Goal: Task Accomplishment & Management: Use online tool/utility

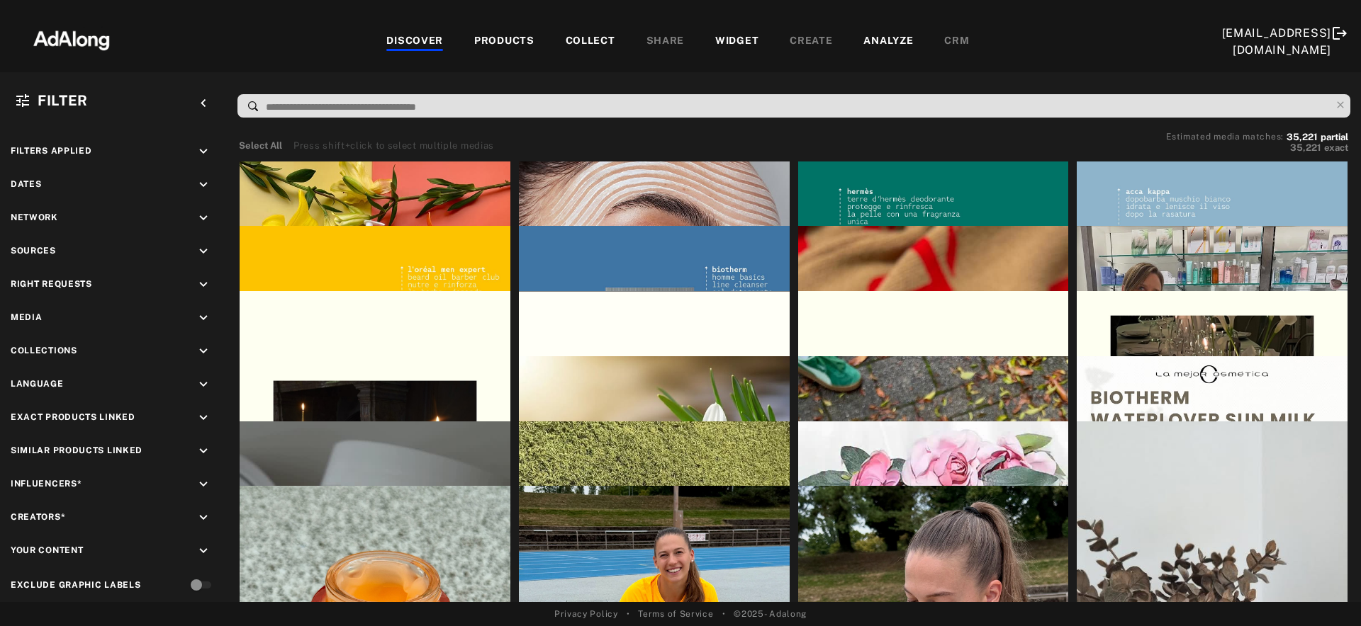
click at [720, 38] on div "WIDGET" at bounding box center [736, 41] width 43 height 17
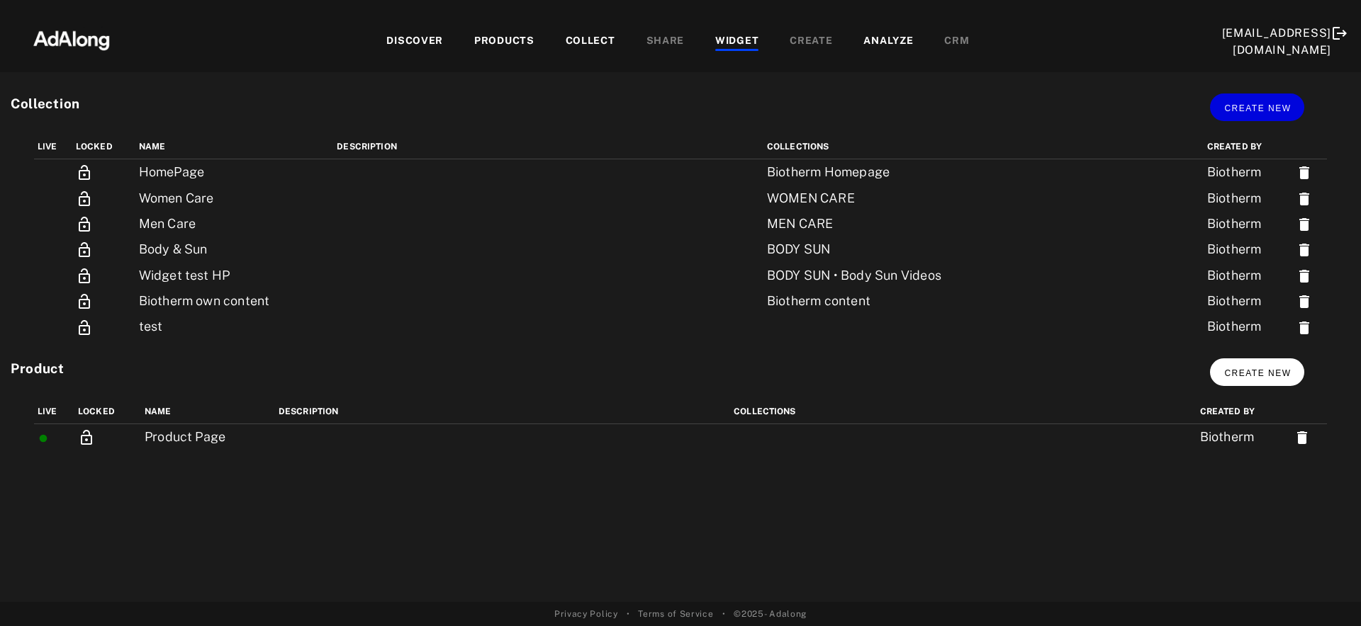
click at [1288, 376] on span "Create new" at bounding box center [1257, 373] width 67 height 10
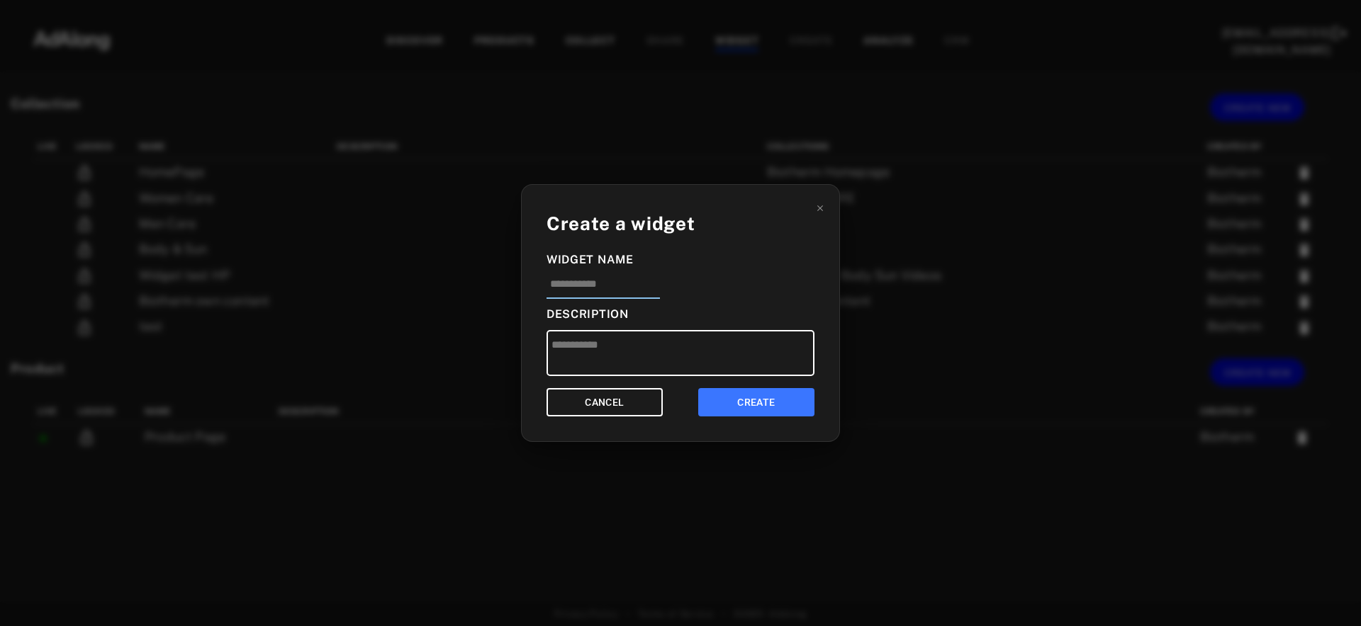
click at [589, 288] on input at bounding box center [602, 287] width 113 height 23
click at [642, 283] on input "**********" at bounding box center [613, 287] width 134 height 23
type input "**********"
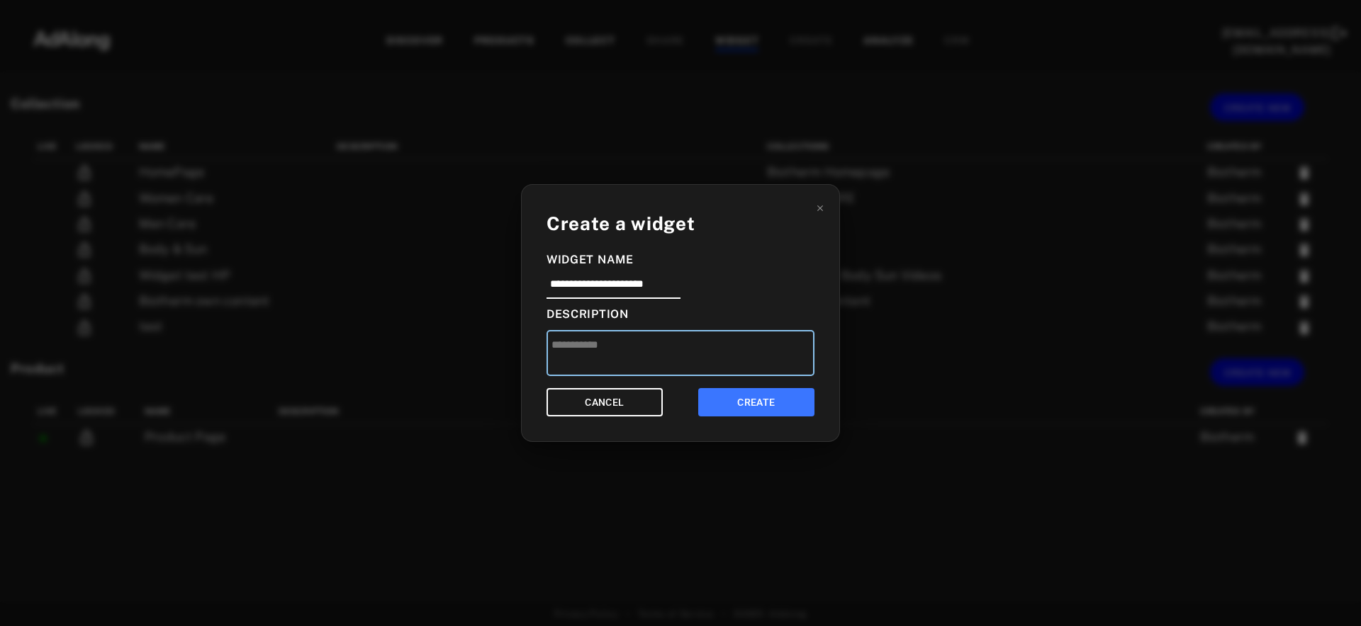
click at [629, 338] on textarea at bounding box center [680, 353] width 268 height 46
click at [744, 401] on button "CREATE" at bounding box center [756, 402] width 116 height 29
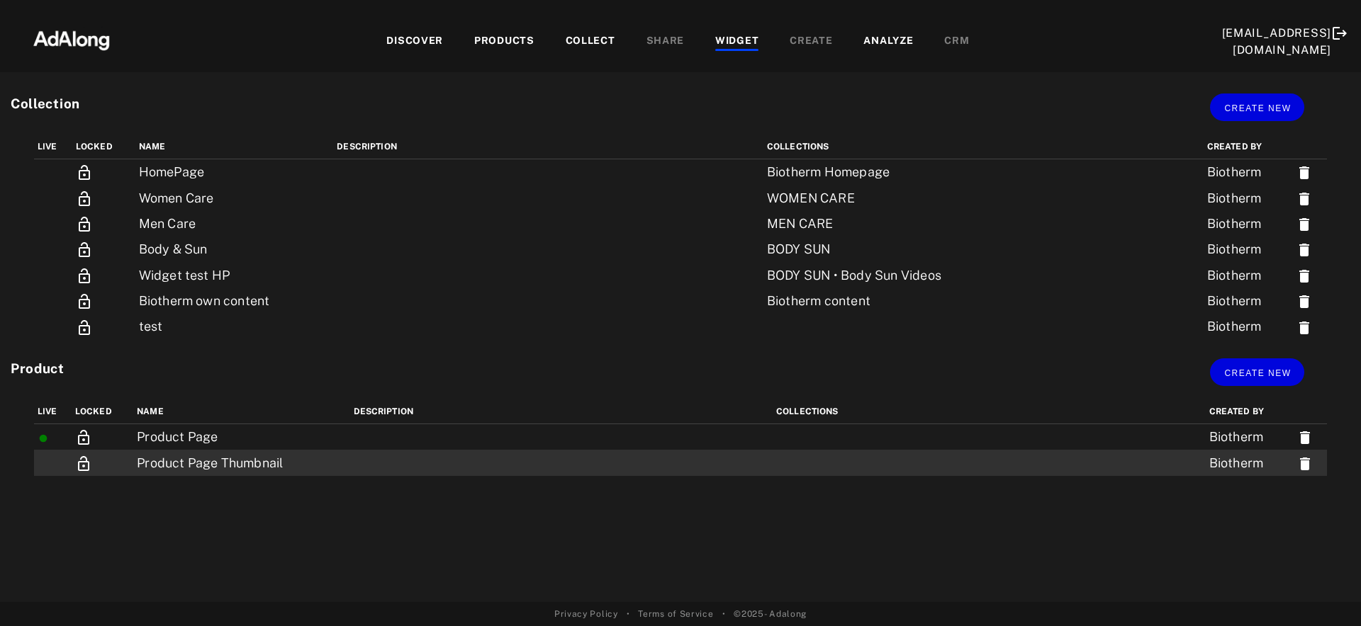
click at [1097, 459] on td at bounding box center [988, 463] width 433 height 26
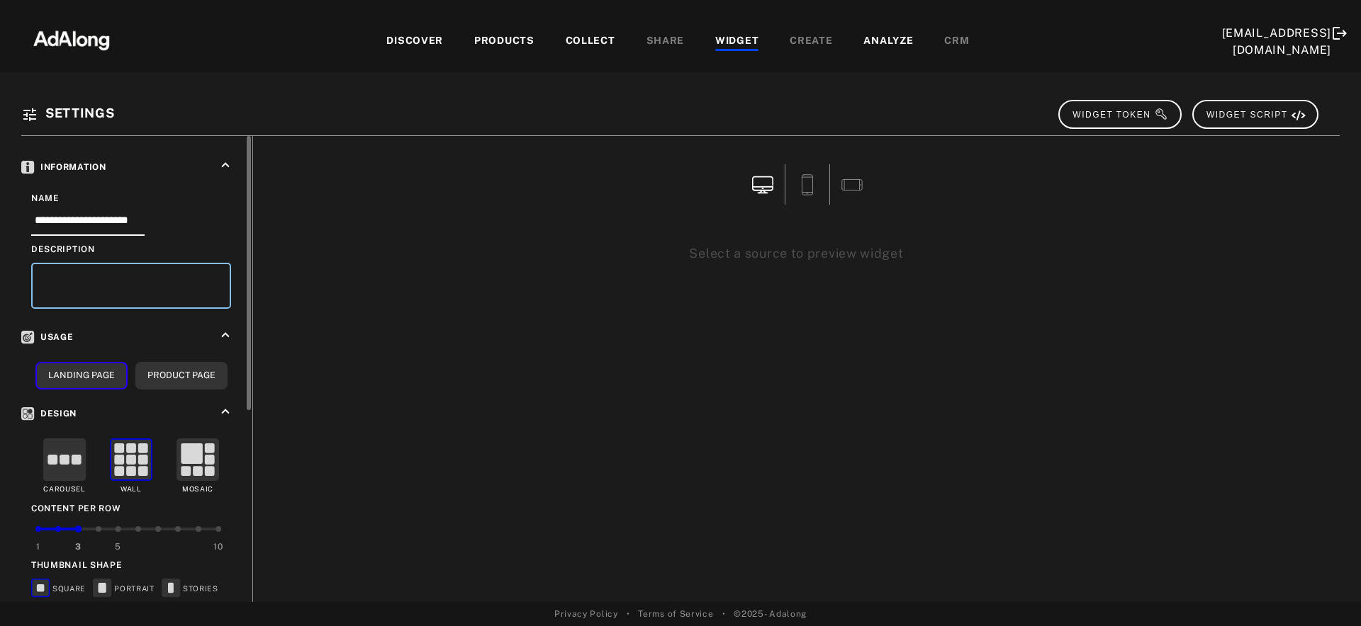
click at [78, 292] on textarea at bounding box center [131, 286] width 200 height 46
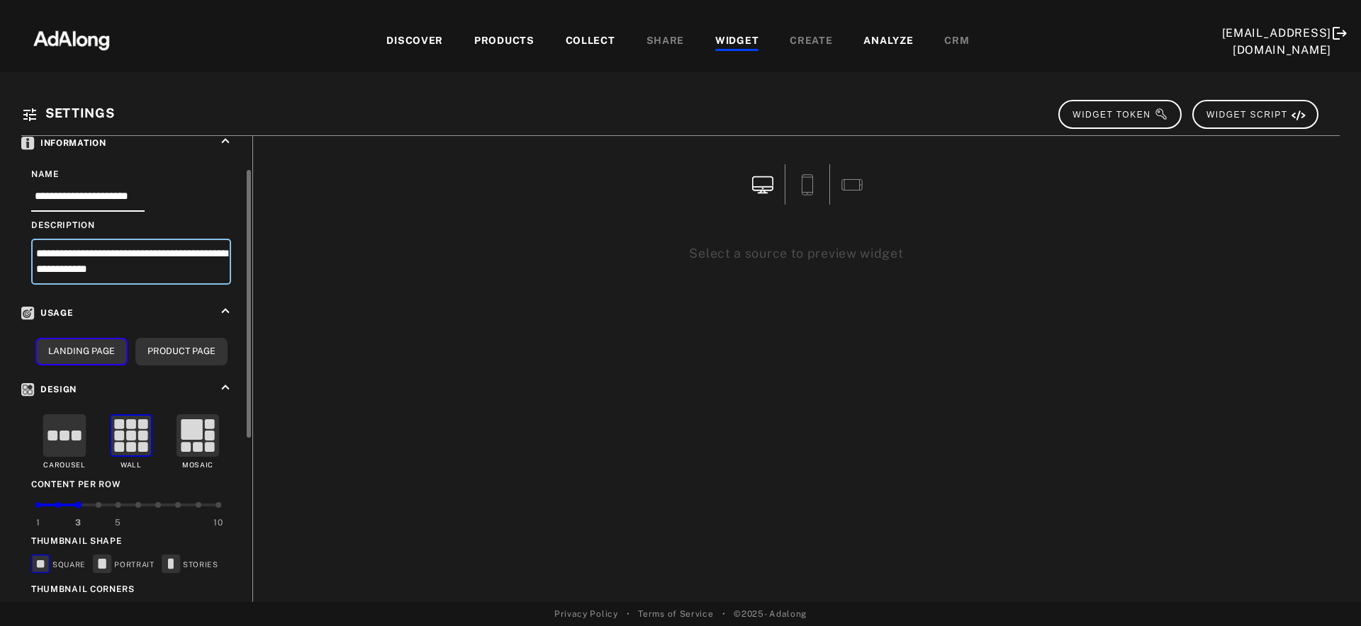
scroll to position [37, 0]
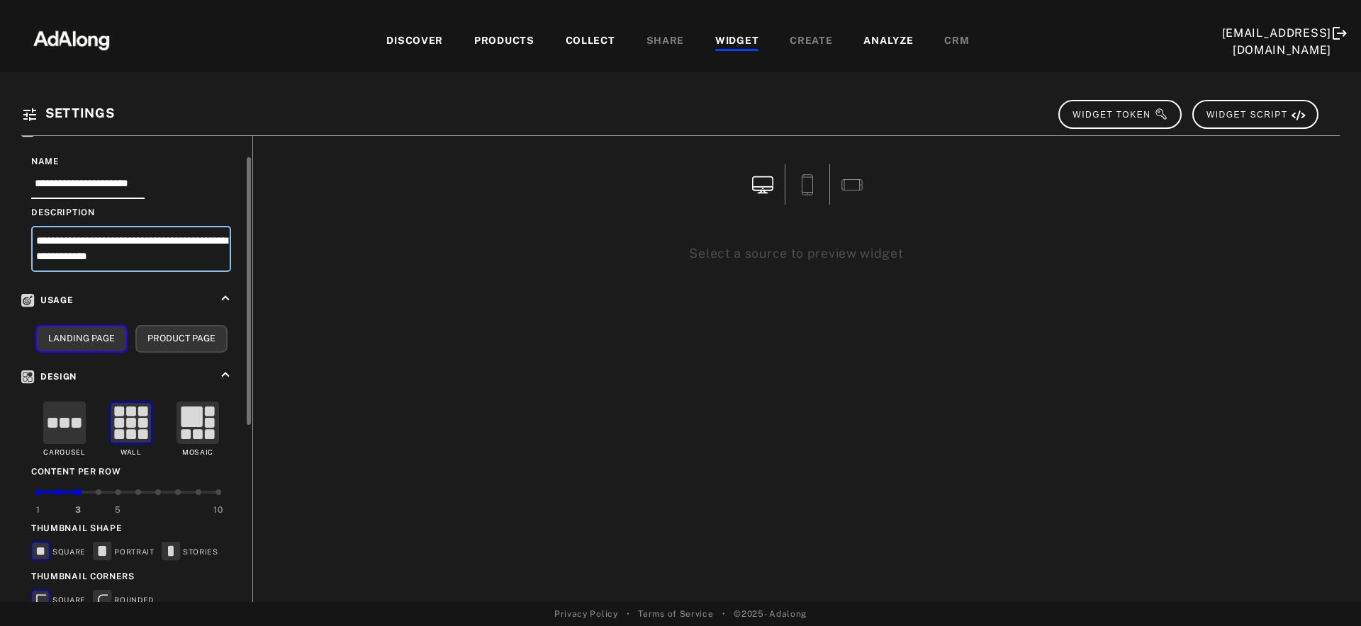
type textarea "**********"
click at [169, 341] on button "Product Page" at bounding box center [181, 339] width 92 height 28
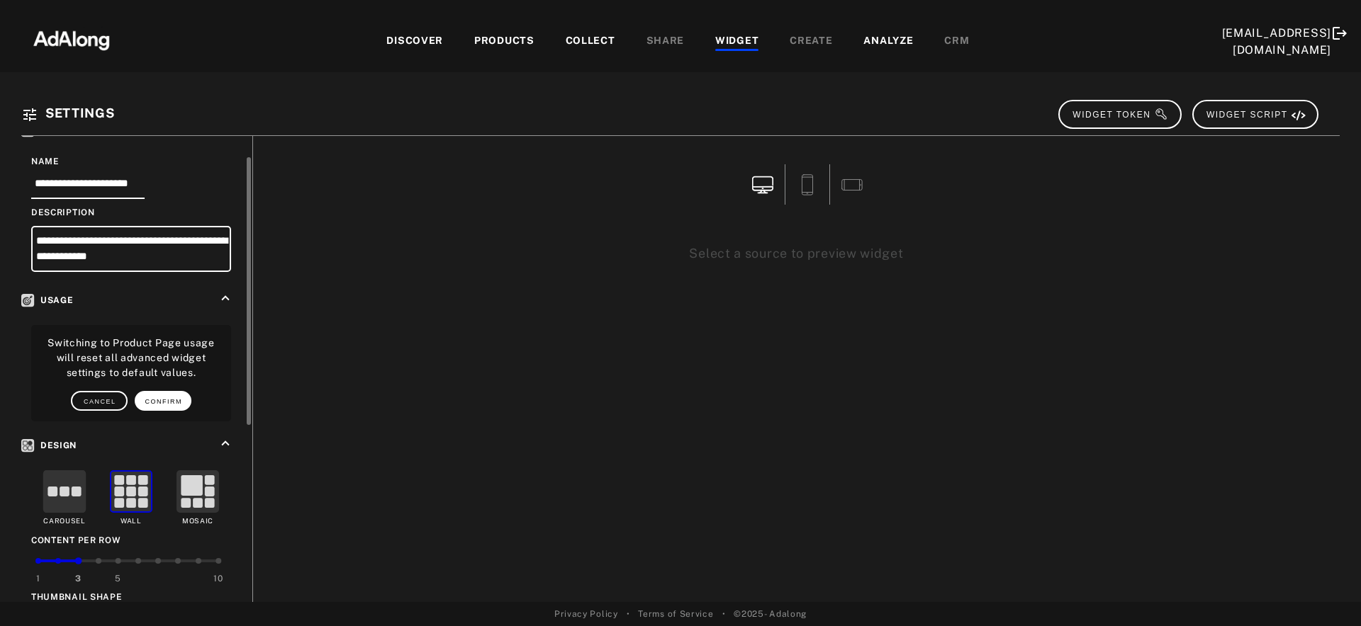
click at [159, 398] on span "CONFIRM" at bounding box center [164, 401] width 38 height 7
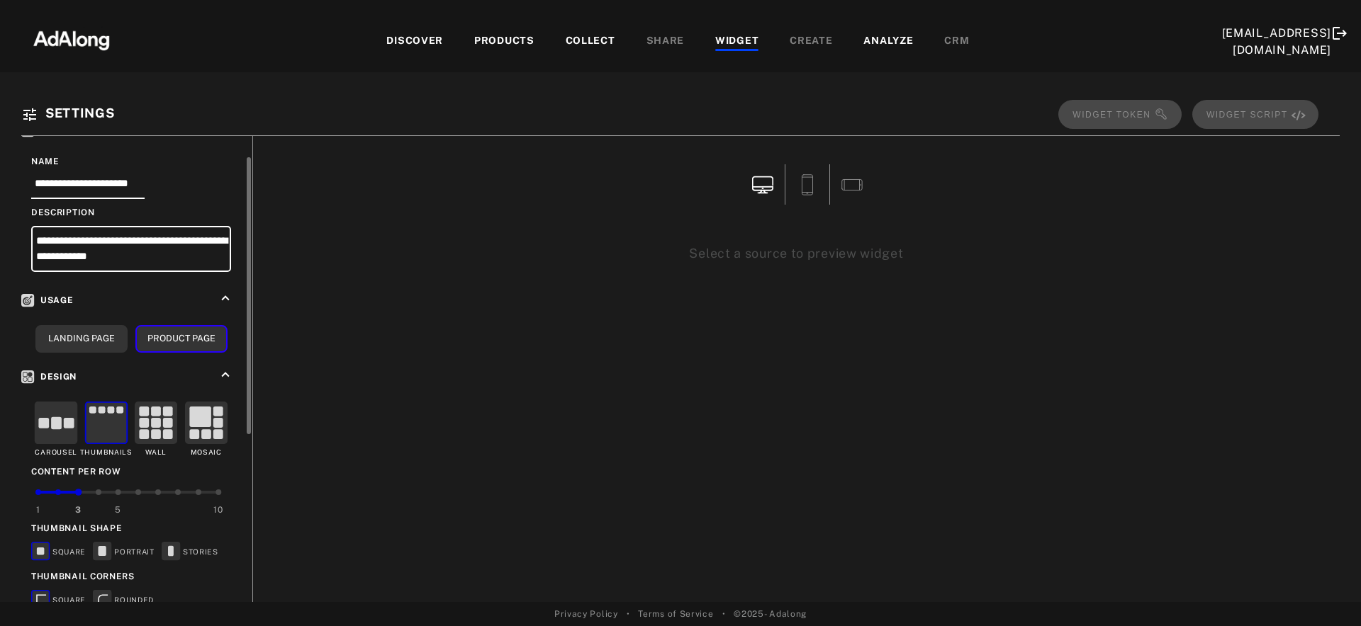
click at [110, 418] on rect at bounding box center [106, 424] width 42 height 42
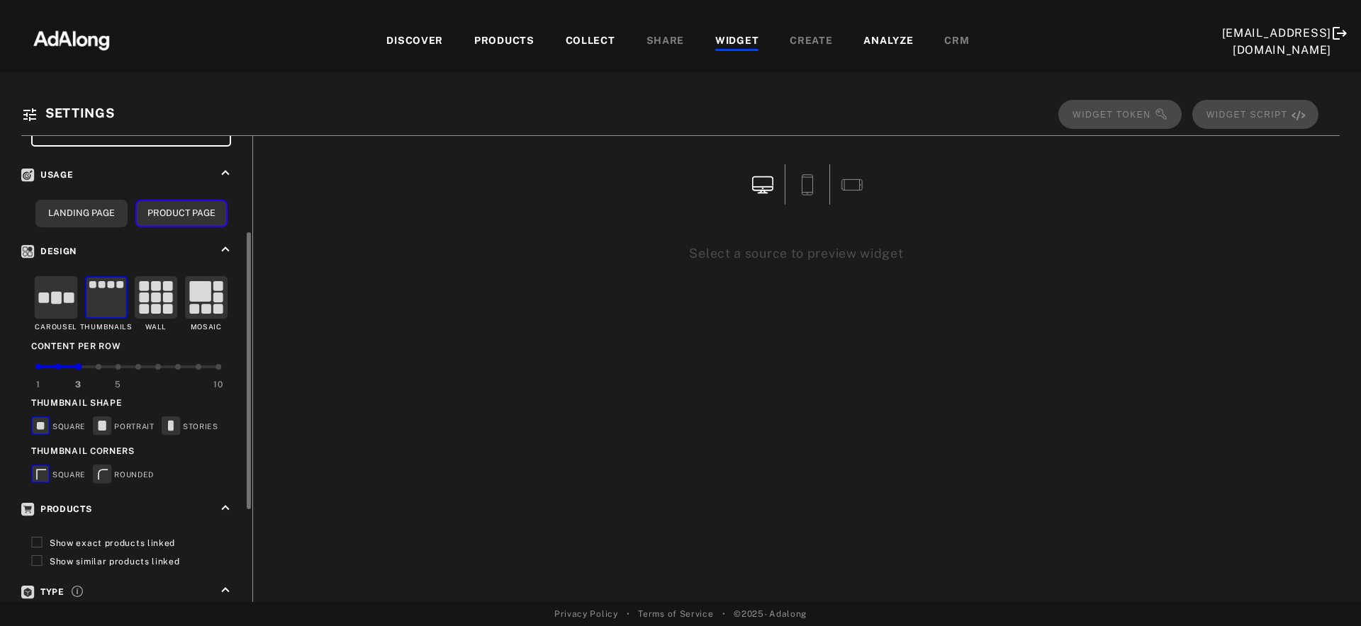
click at [106, 422] on rect at bounding box center [103, 426] width 18 height 18
click at [100, 366] on div "4" at bounding box center [98, 382] width 21 height 33
click at [170, 421] on icon at bounding box center [171, 425] width 6 height 11
click at [103, 476] on rect at bounding box center [103, 474] width 18 height 18
click at [40, 422] on rect at bounding box center [41, 426] width 8 height 8
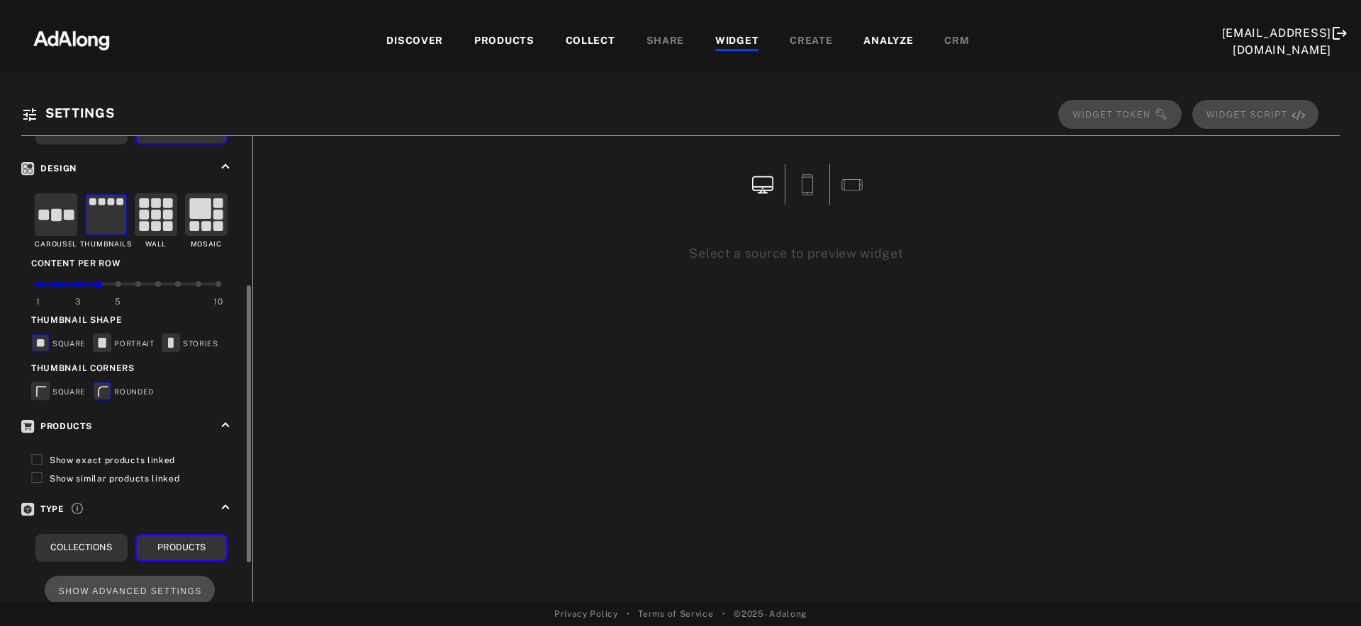
scroll to position [248, 0]
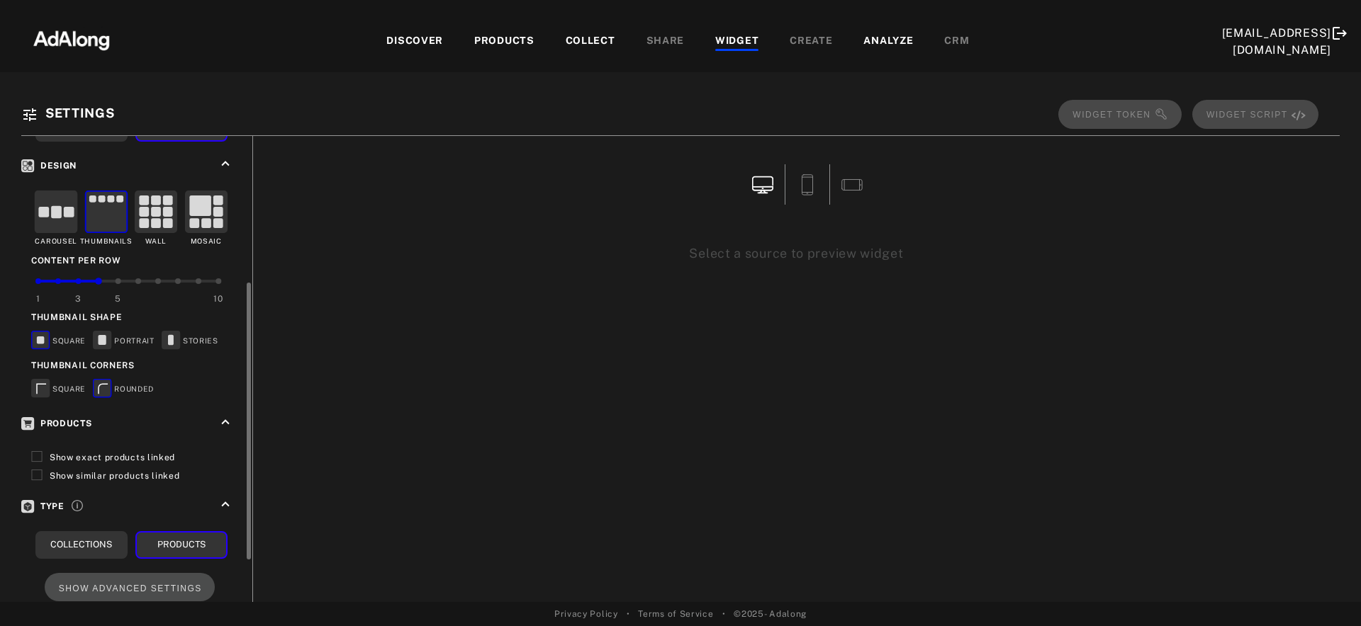
click at [104, 339] on rect at bounding box center [103, 340] width 8 height 10
click at [47, 390] on rect at bounding box center [41, 388] width 18 height 18
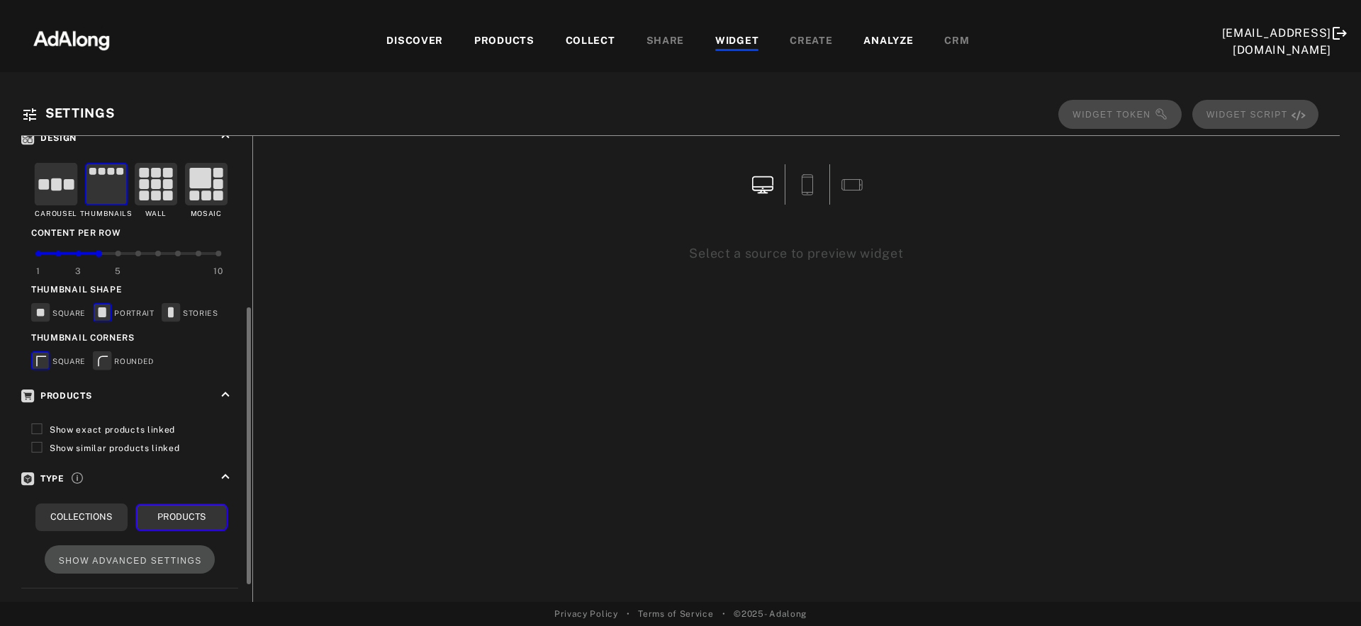
scroll to position [319, 0]
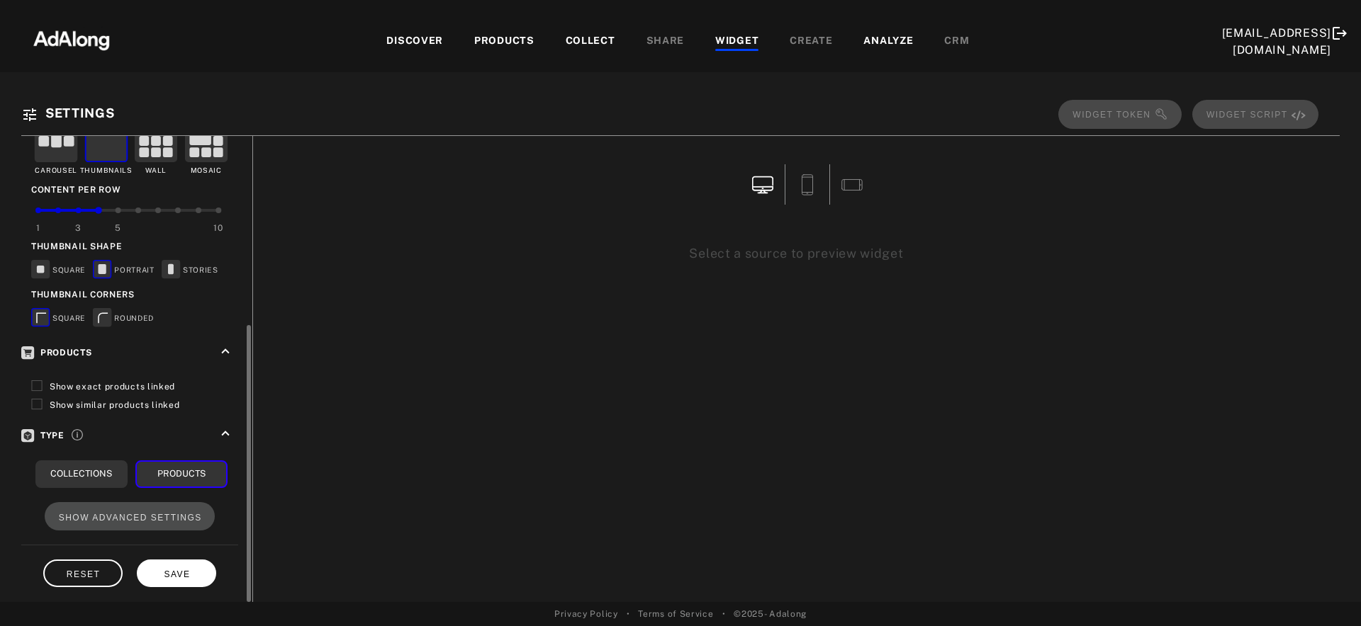
click at [174, 570] on span "SAVE" at bounding box center [177, 575] width 26 height 10
click at [69, 382] on span "Show exact products linked" at bounding box center [112, 387] width 125 height 10
click at [68, 405] on label "Show similar products linked" at bounding box center [115, 404] width 130 height 15
click at [172, 570] on span "SAVE" at bounding box center [177, 575] width 26 height 10
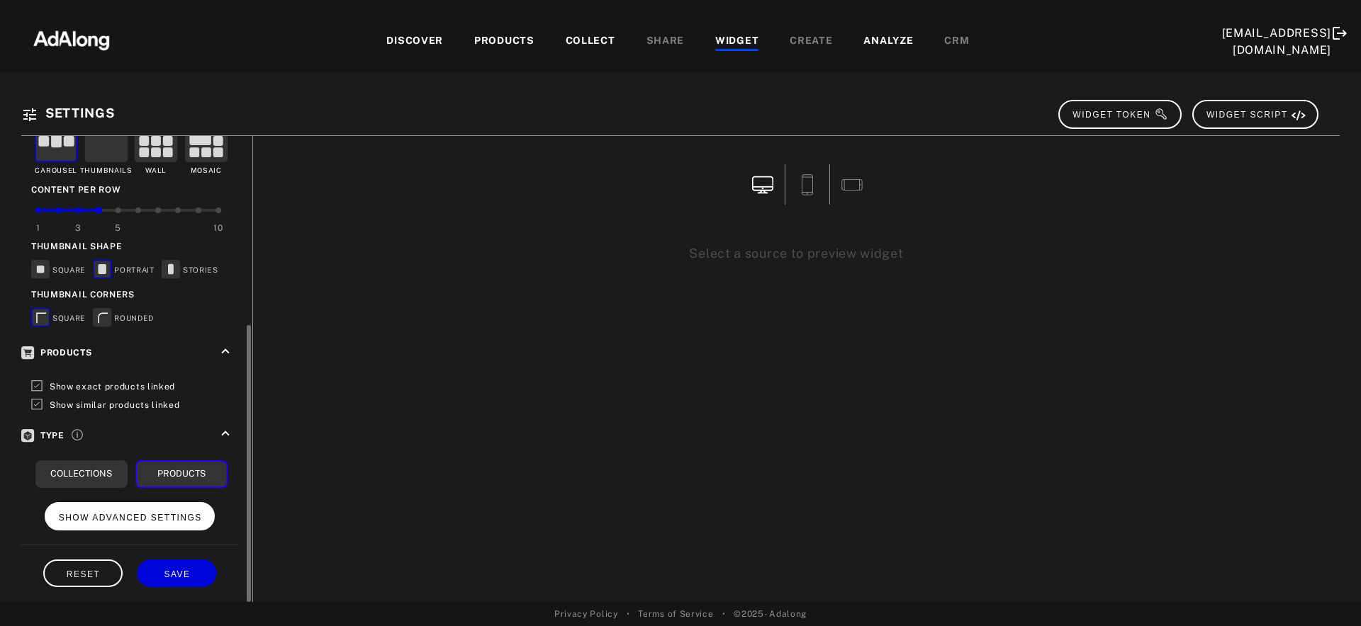
click at [145, 515] on span "SHOW ADVANCED SETTINGS" at bounding box center [130, 518] width 143 height 10
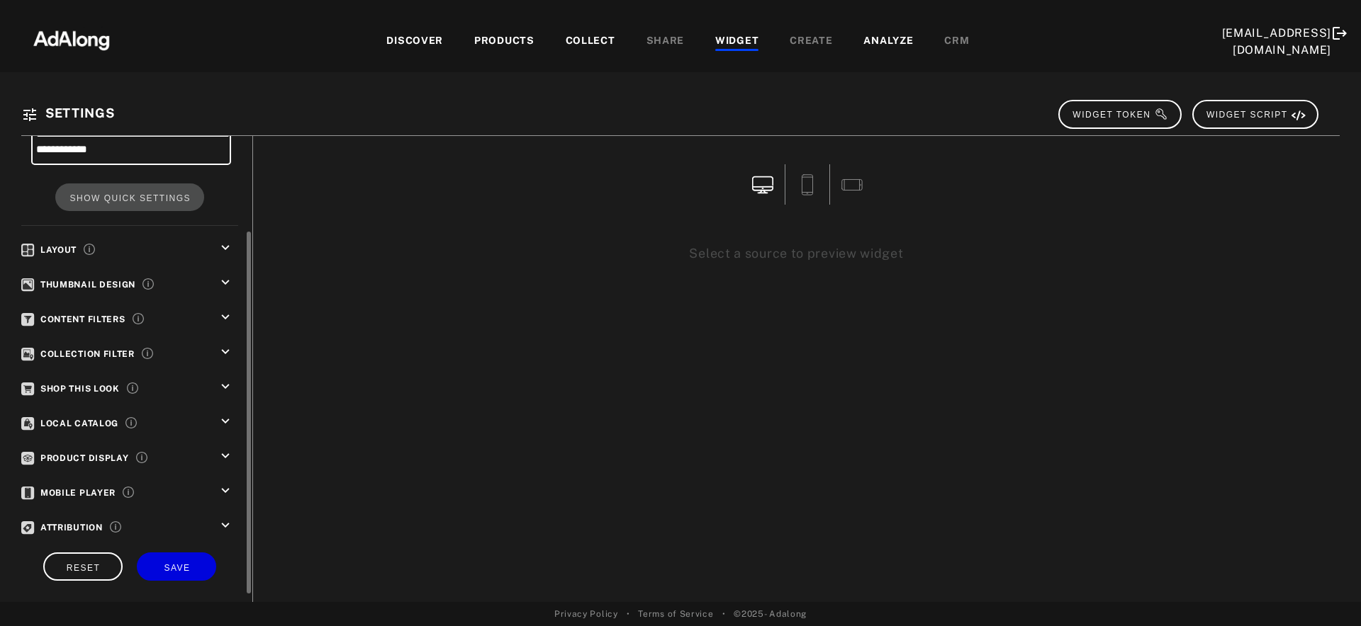
scroll to position [135, 0]
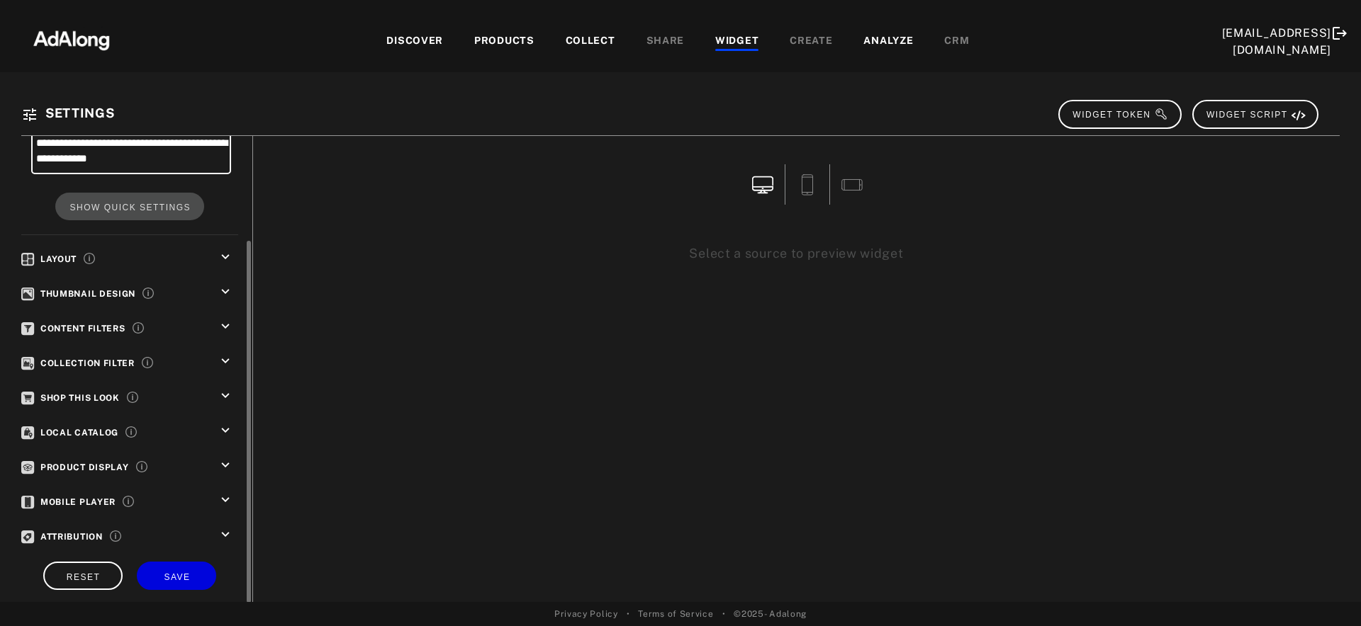
click at [227, 395] on icon "keyboard_arrow_down" at bounding box center [226, 396] width 16 height 16
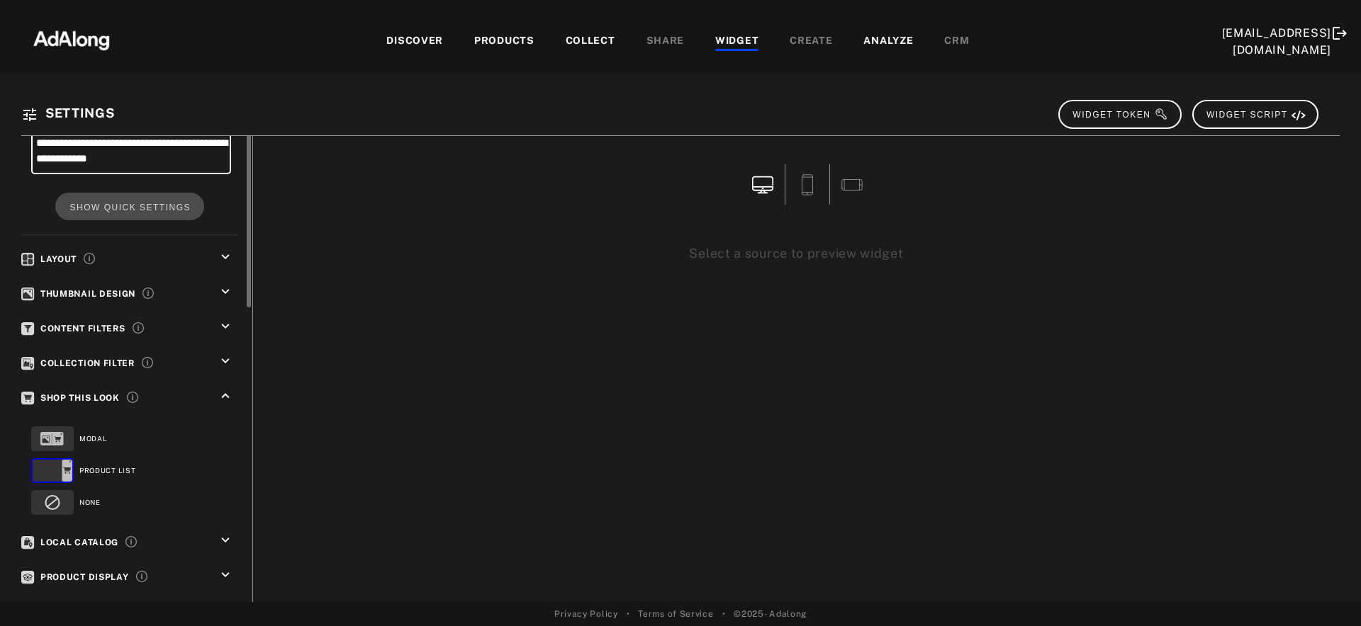
scroll to position [0, 0]
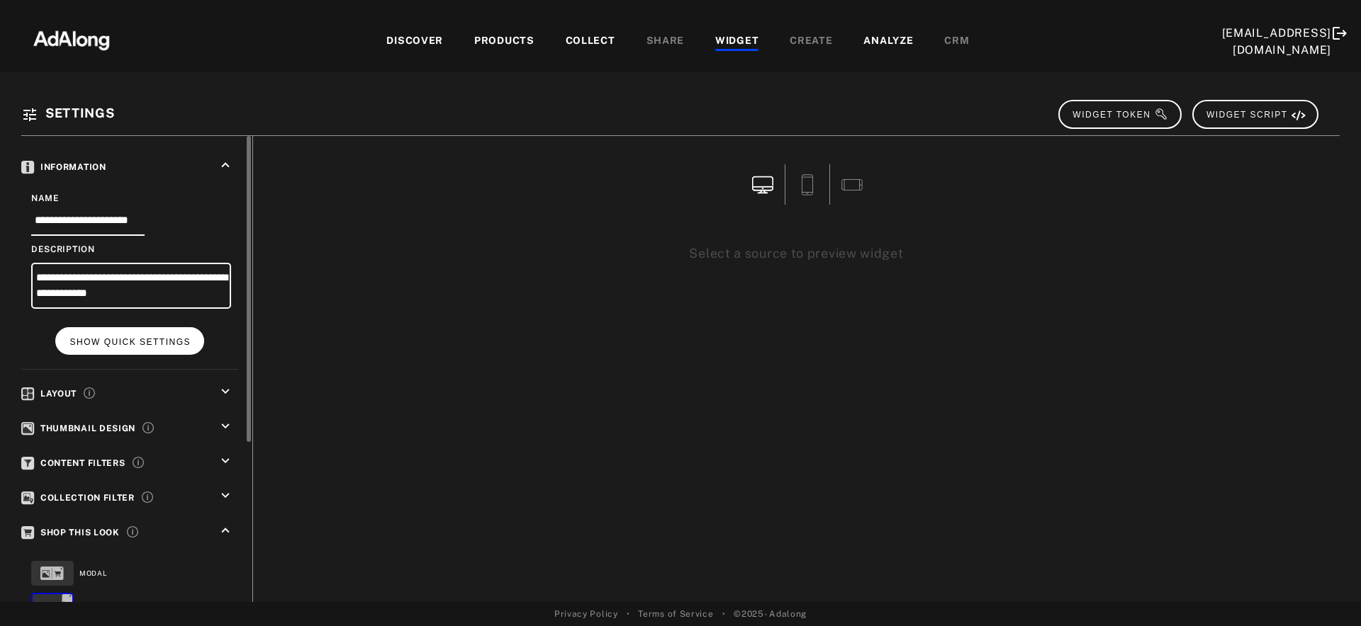
click at [179, 334] on button "SHOW QUICK SETTINGS" at bounding box center [129, 341] width 148 height 28
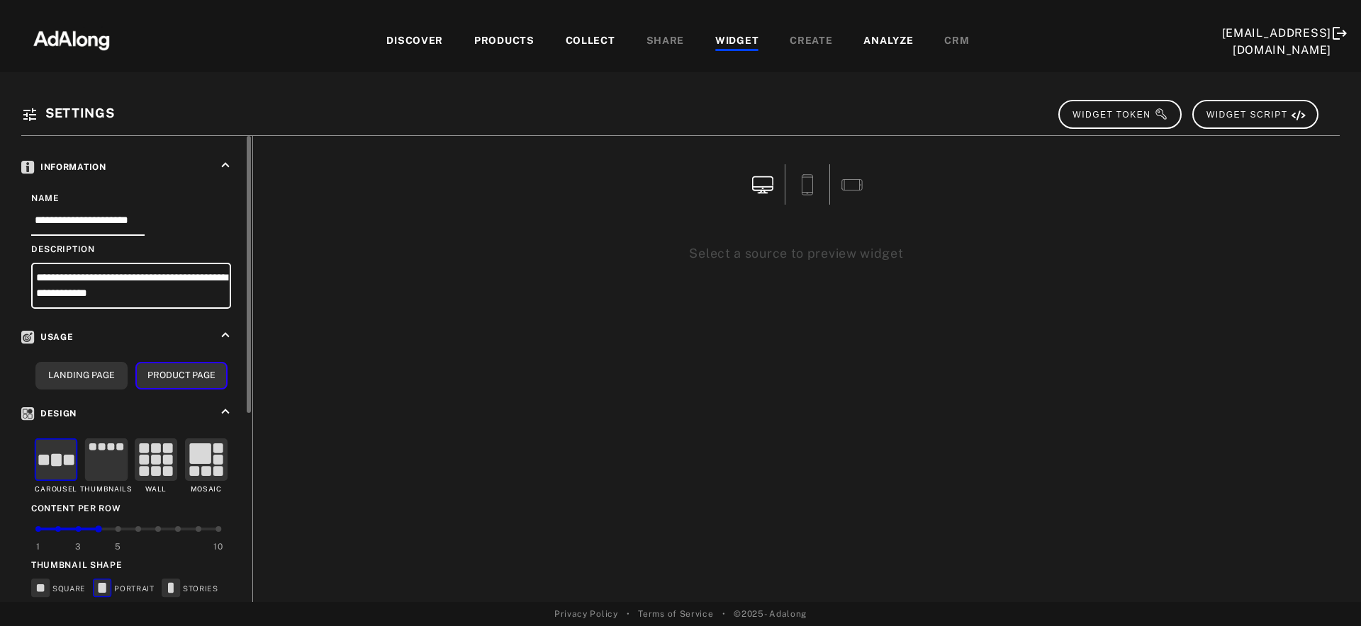
click at [106, 457] on rect at bounding box center [106, 460] width 42 height 42
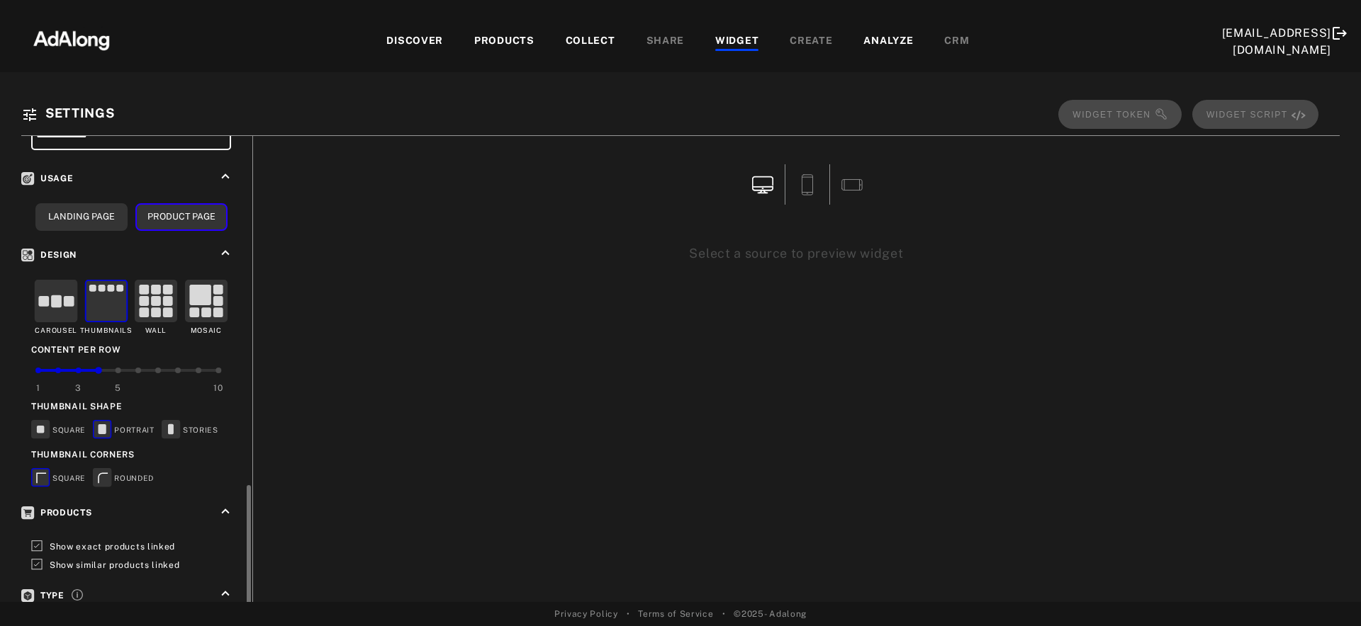
scroll to position [319, 0]
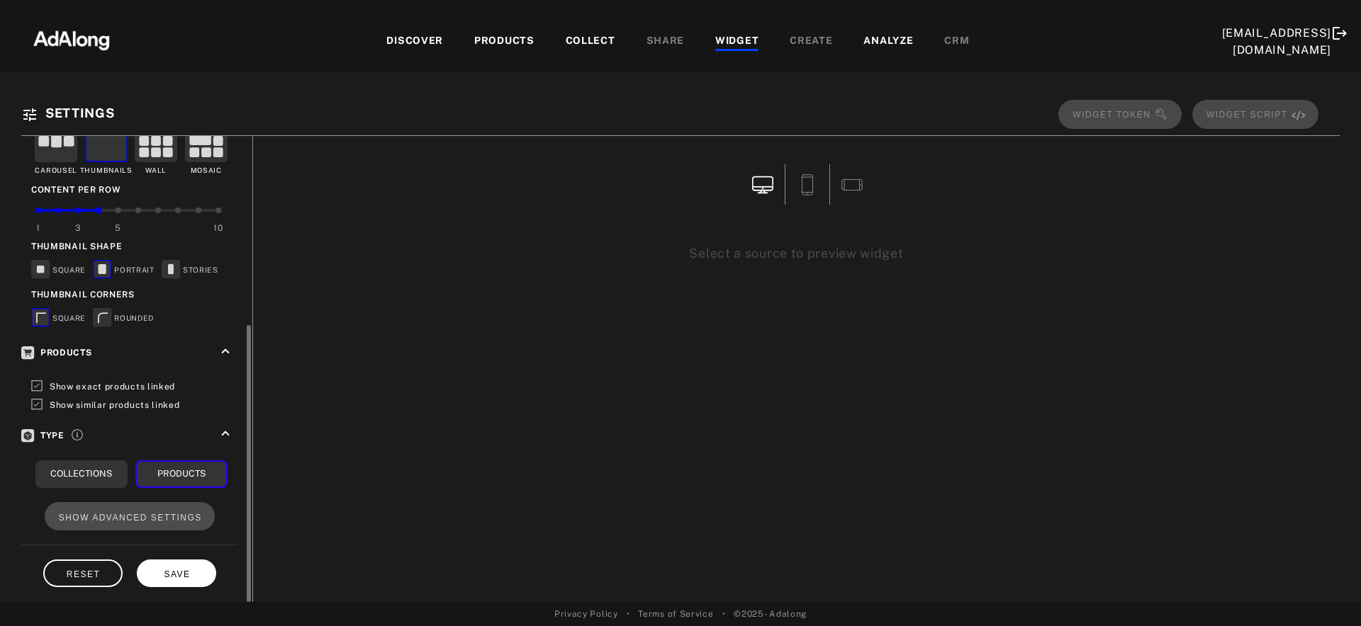
click at [184, 571] on span "SAVE" at bounding box center [177, 575] width 26 height 10
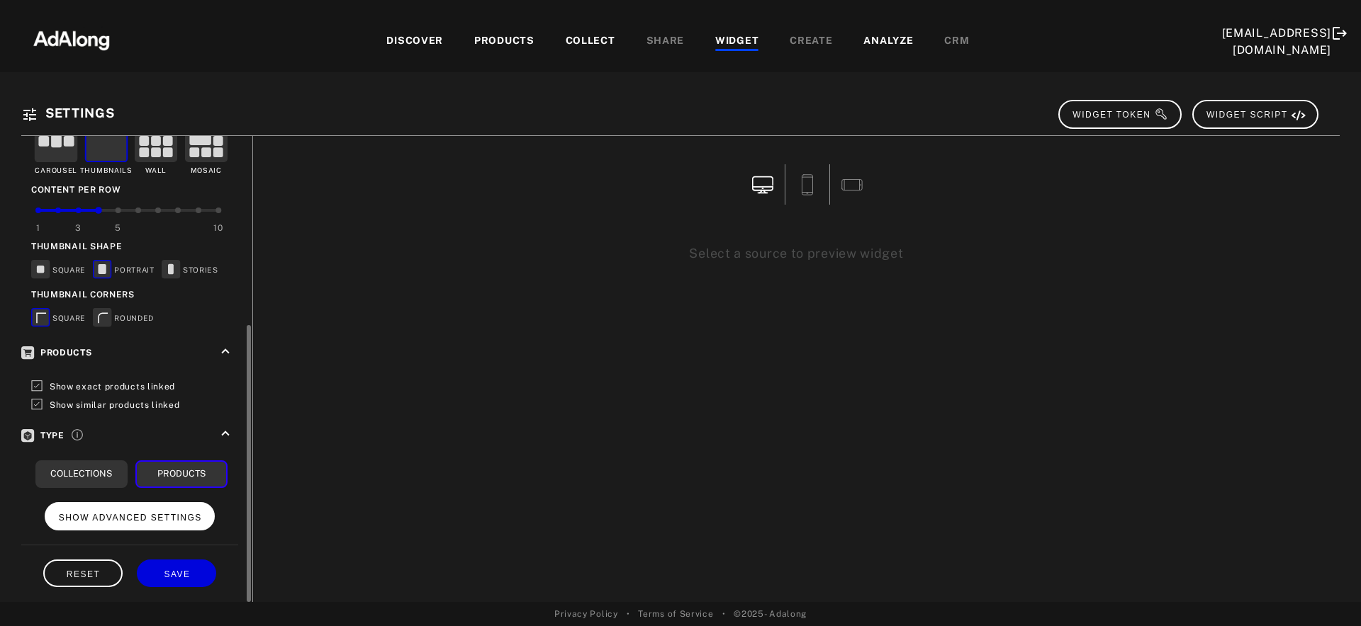
click at [131, 505] on button "SHOW ADVANCED SETTINGS" at bounding box center [130, 516] width 171 height 28
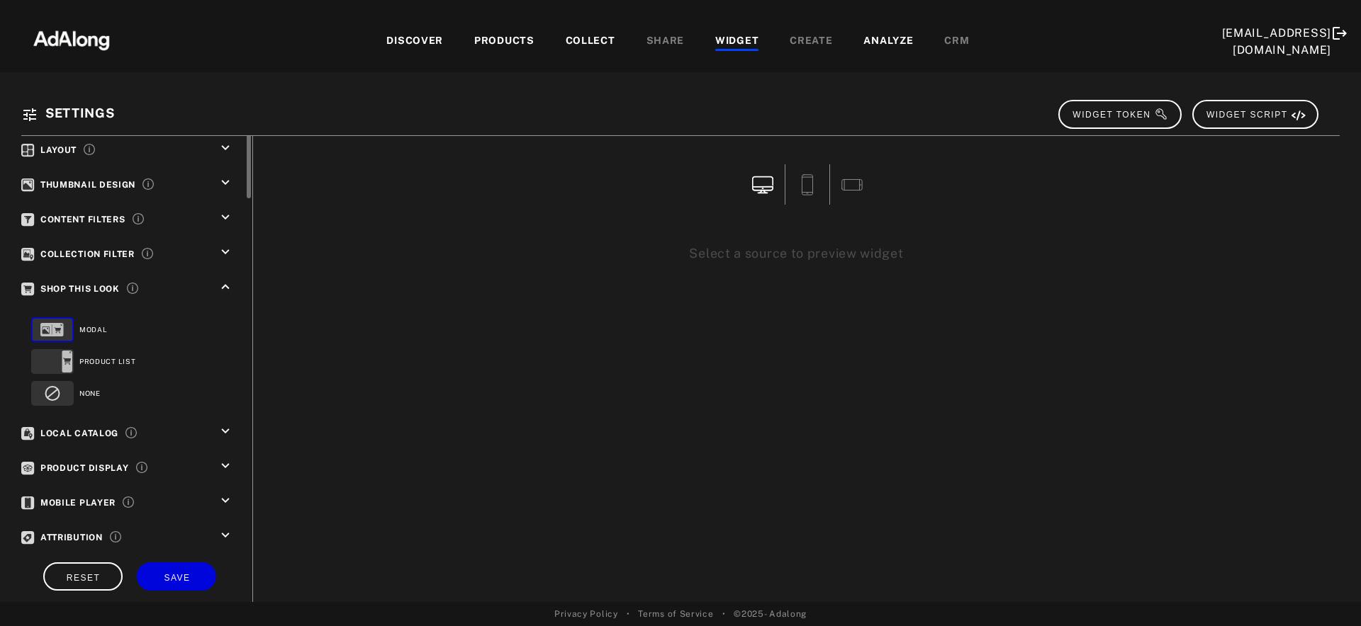
scroll to position [0, 0]
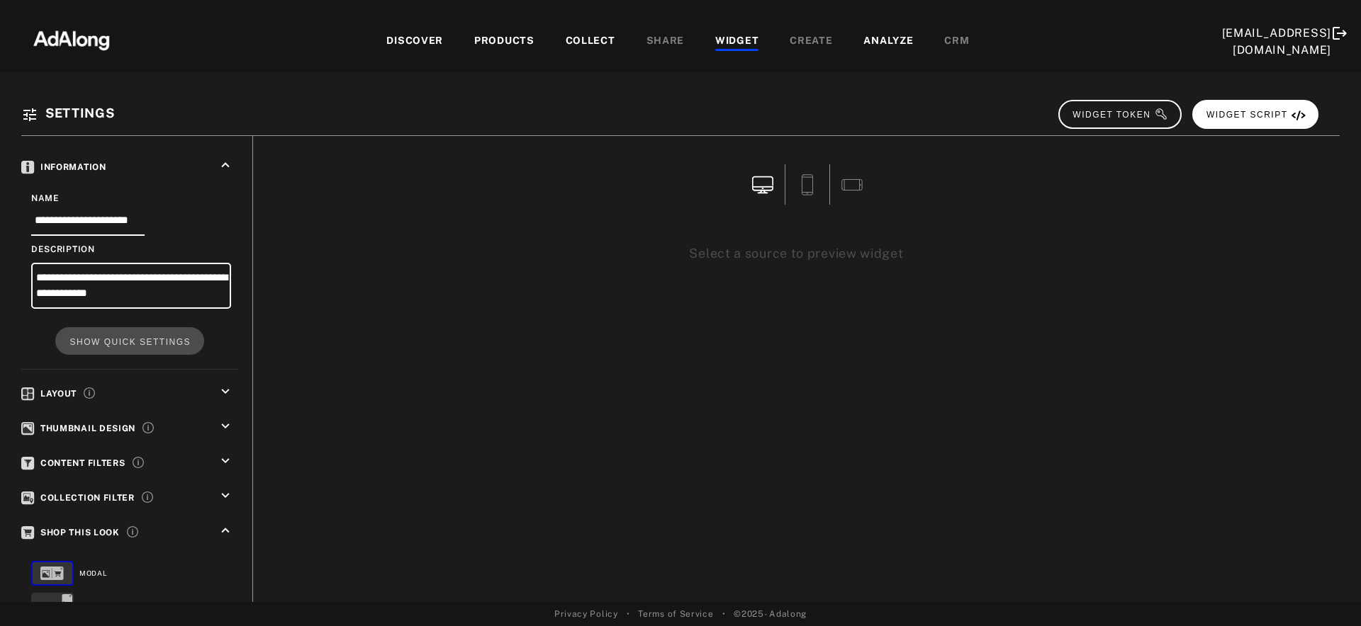
click at [1274, 119] on button "WIDGET SCRIPT" at bounding box center [1255, 114] width 126 height 29
click at [1252, 118] on span "WIDGET SCRIPT" at bounding box center [1255, 115] width 99 height 10
click at [495, 40] on div "PRODUCTS" at bounding box center [504, 41] width 60 height 17
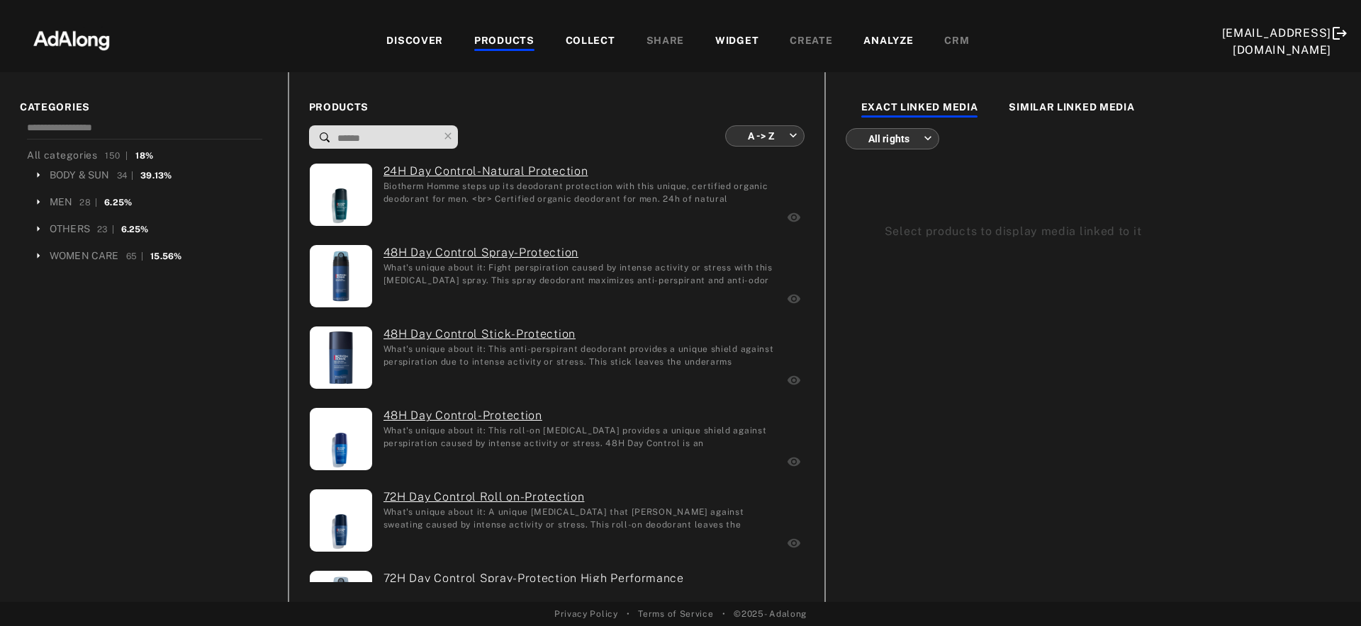
click at [590, 113] on span "PRODUCTS" at bounding box center [556, 107] width 495 height 15
click at [729, 38] on div "WIDGET" at bounding box center [736, 41] width 43 height 17
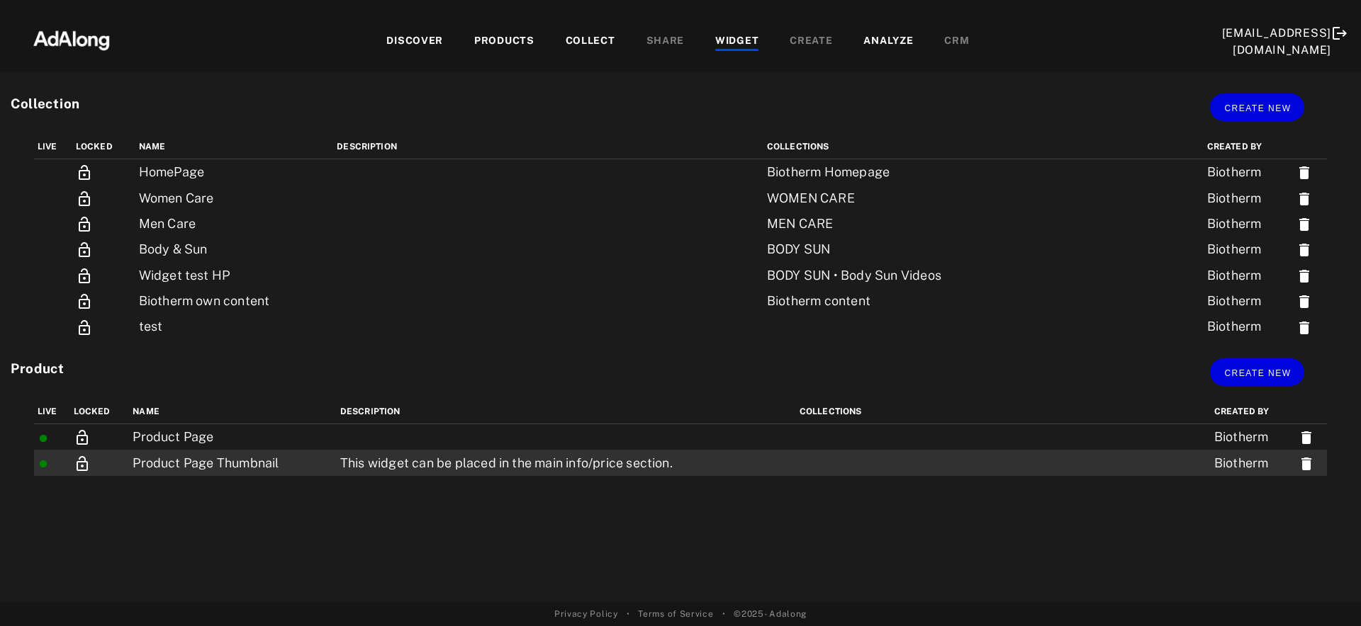
click at [269, 468] on td "Product Page Thumbnail" at bounding box center [233, 463] width 208 height 26
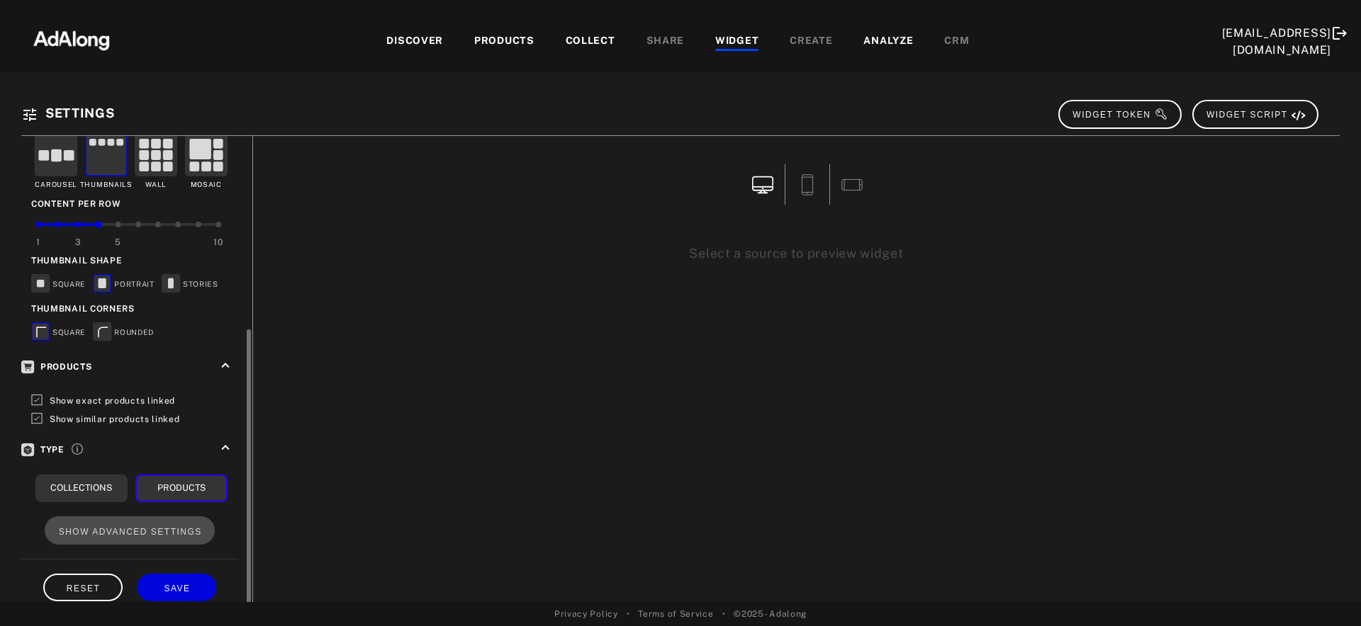
scroll to position [313, 0]
